Goal: Transaction & Acquisition: Purchase product/service

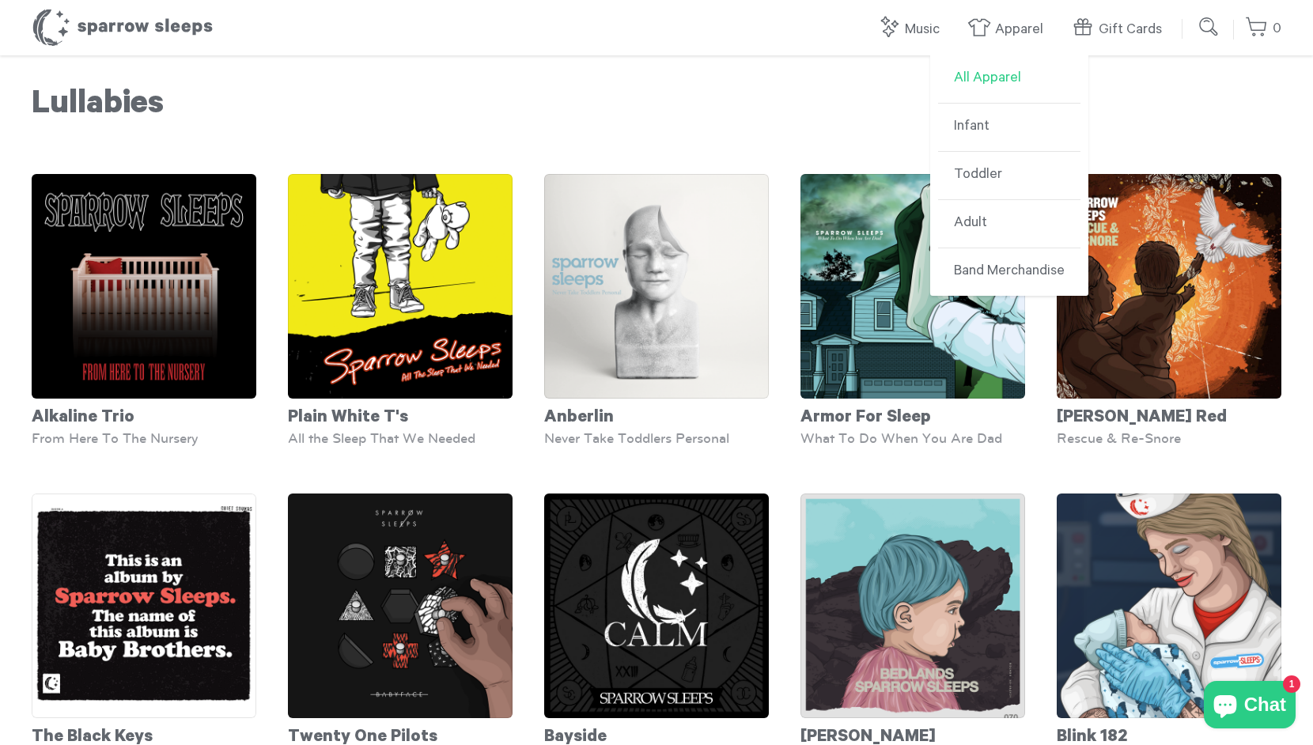
click at [1001, 81] on link "All Apparel" at bounding box center [1009, 79] width 142 height 48
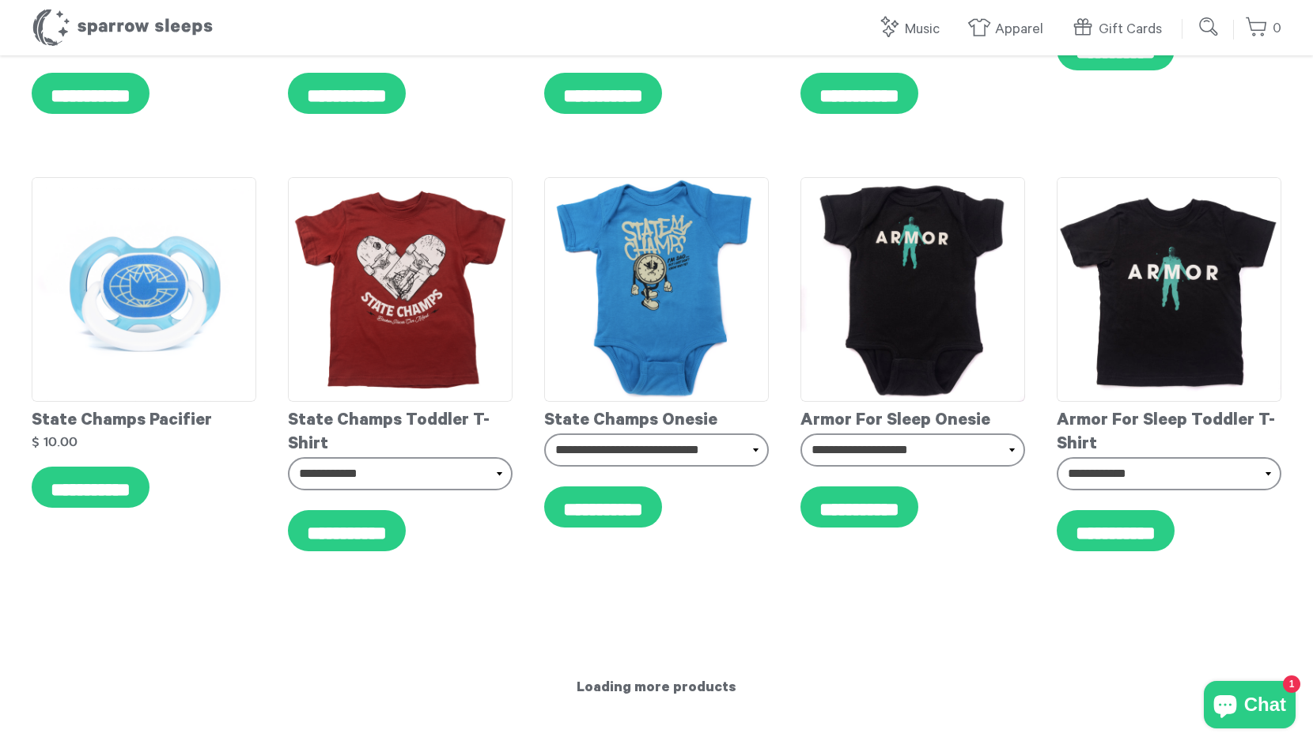
scroll to position [6696, 0]
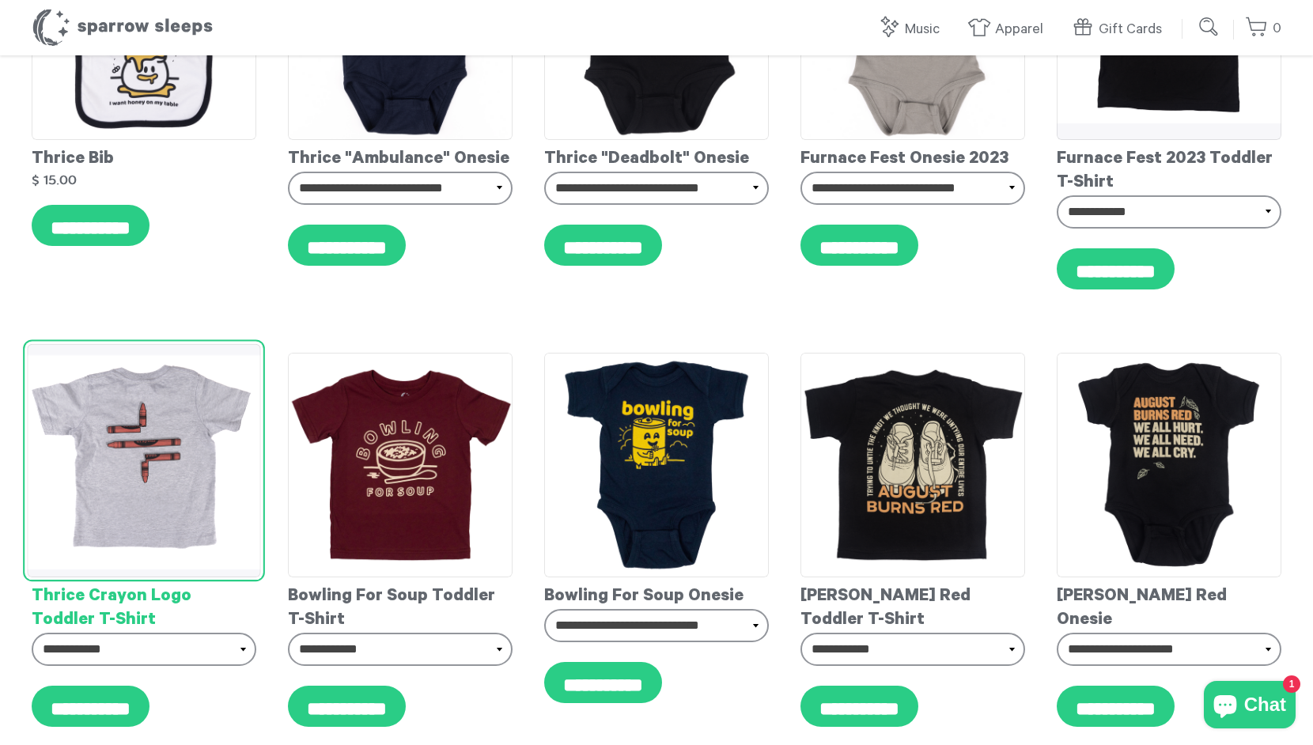
scroll to position [4206, 0]
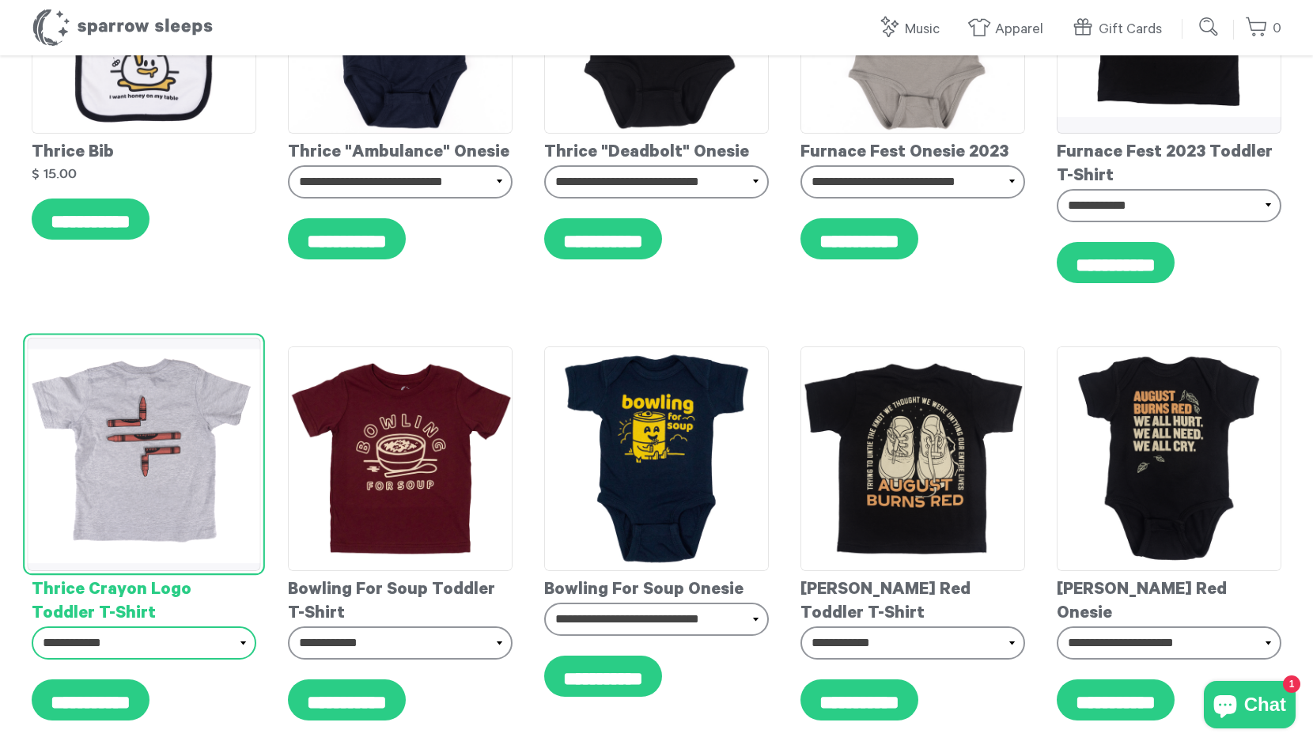
click at [121, 630] on select "**********" at bounding box center [144, 643] width 225 height 33
